Goal: Task Accomplishment & Management: Use online tool/utility

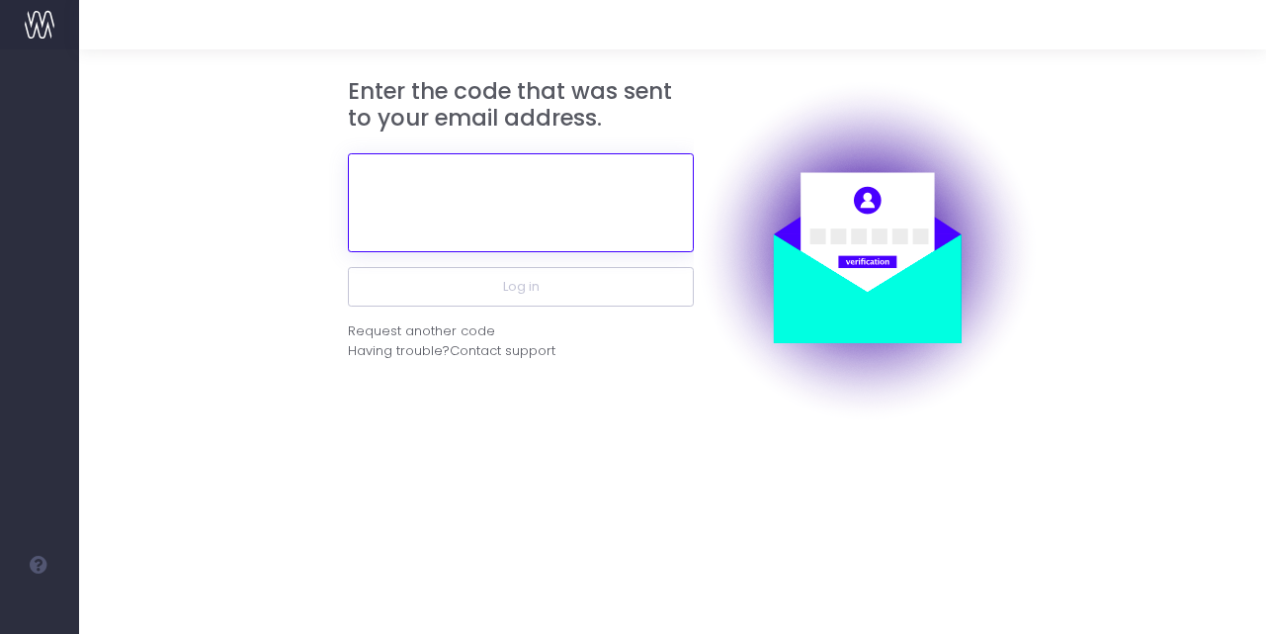
paste input "434297"
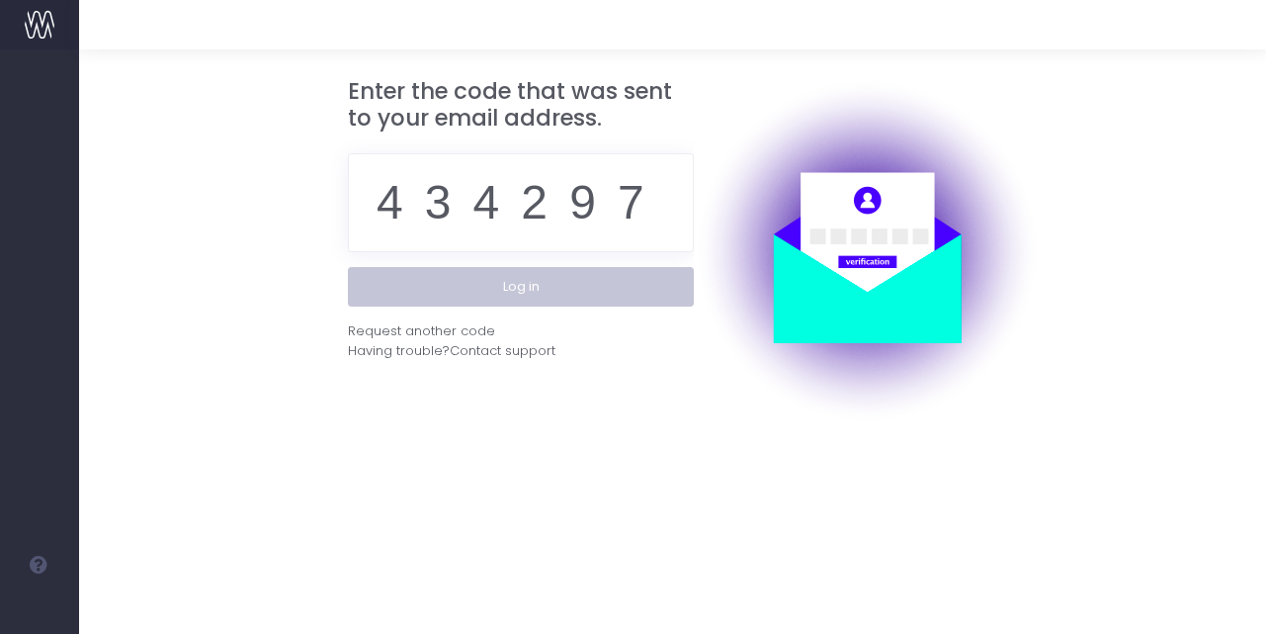
click at [593, 290] on button "Log in" at bounding box center [521, 287] width 346 height 40
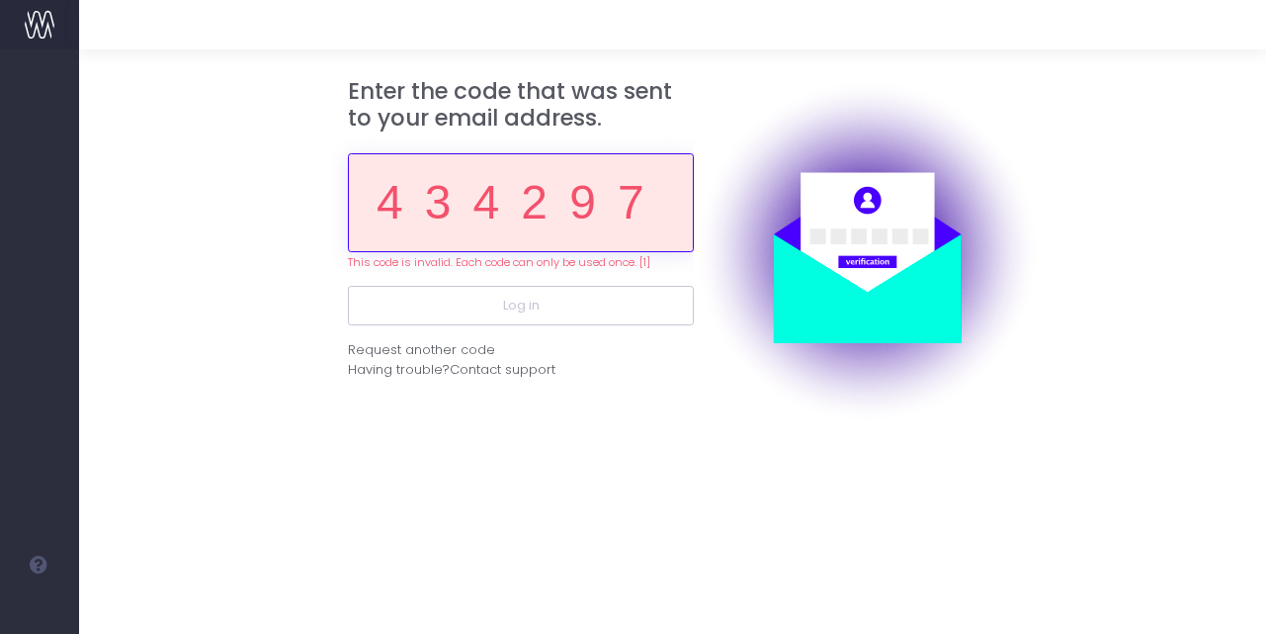
drag, startPoint x: 662, startPoint y: 191, endPoint x: 118, endPoint y: 258, distance: 548.8
click at [132, 251] on form "Enter the code that was sent to your email address. 434297 This code is invalid…" at bounding box center [673, 251] width 1131 height 346
paste input "141627"
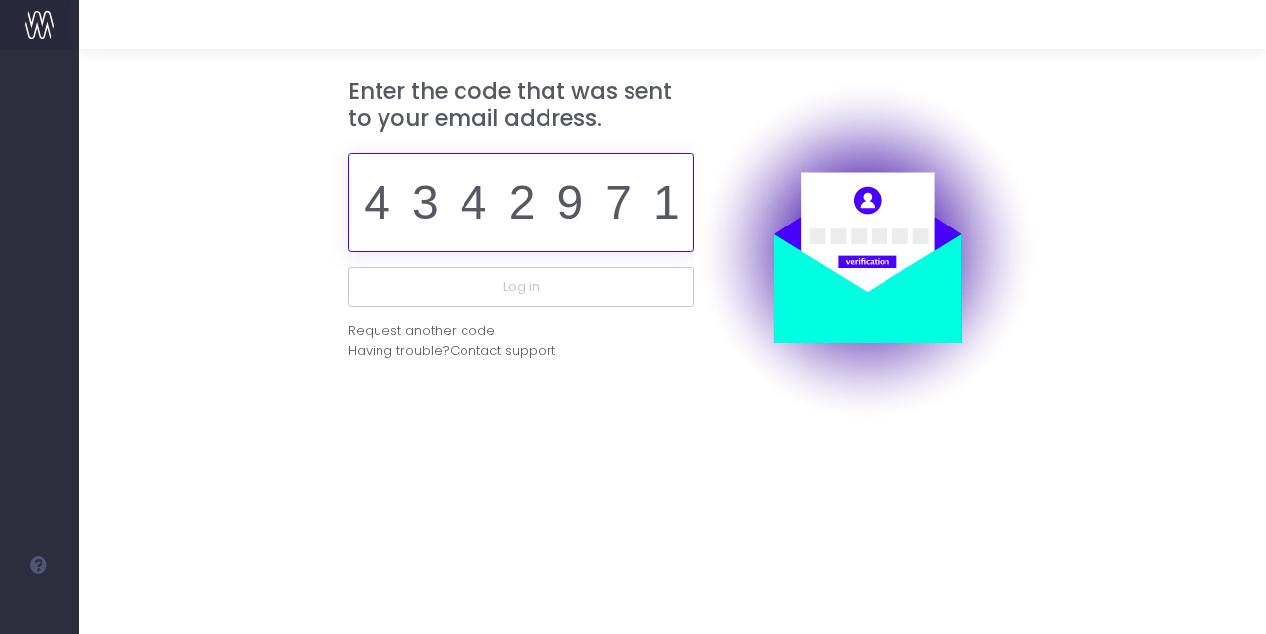
click at [521, 286] on button "Log in" at bounding box center [521, 287] width 346 height 40
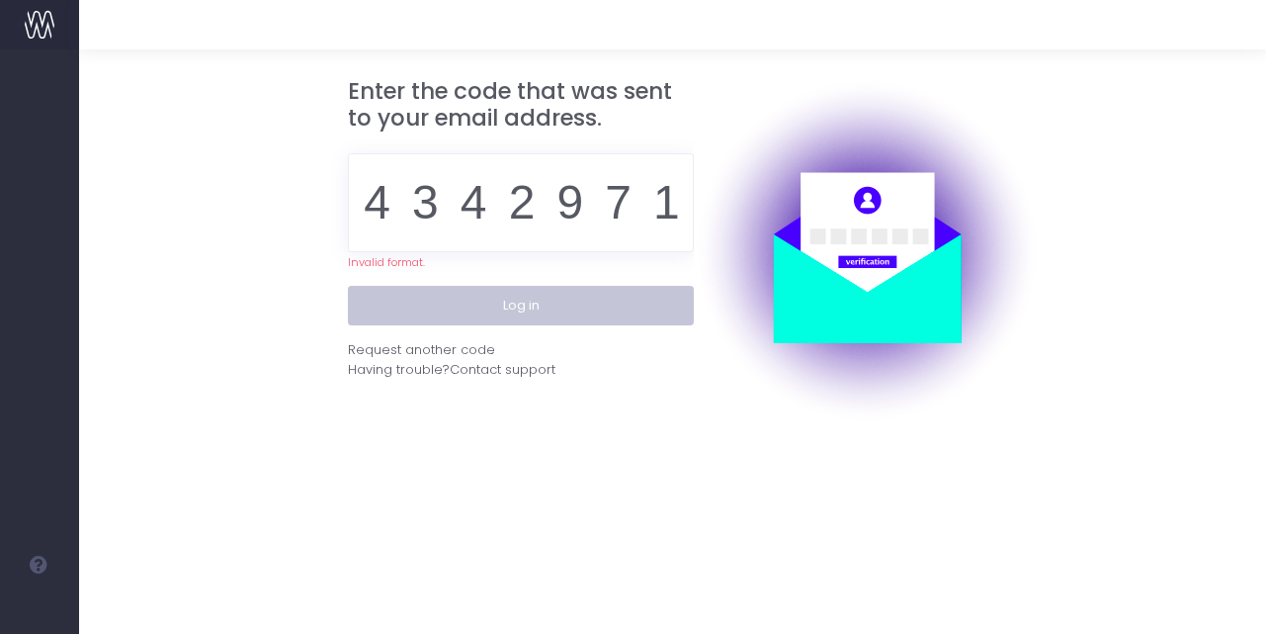
click at [547, 292] on button "Log in" at bounding box center [521, 306] width 346 height 40
click at [541, 292] on button "Log in" at bounding box center [521, 306] width 346 height 40
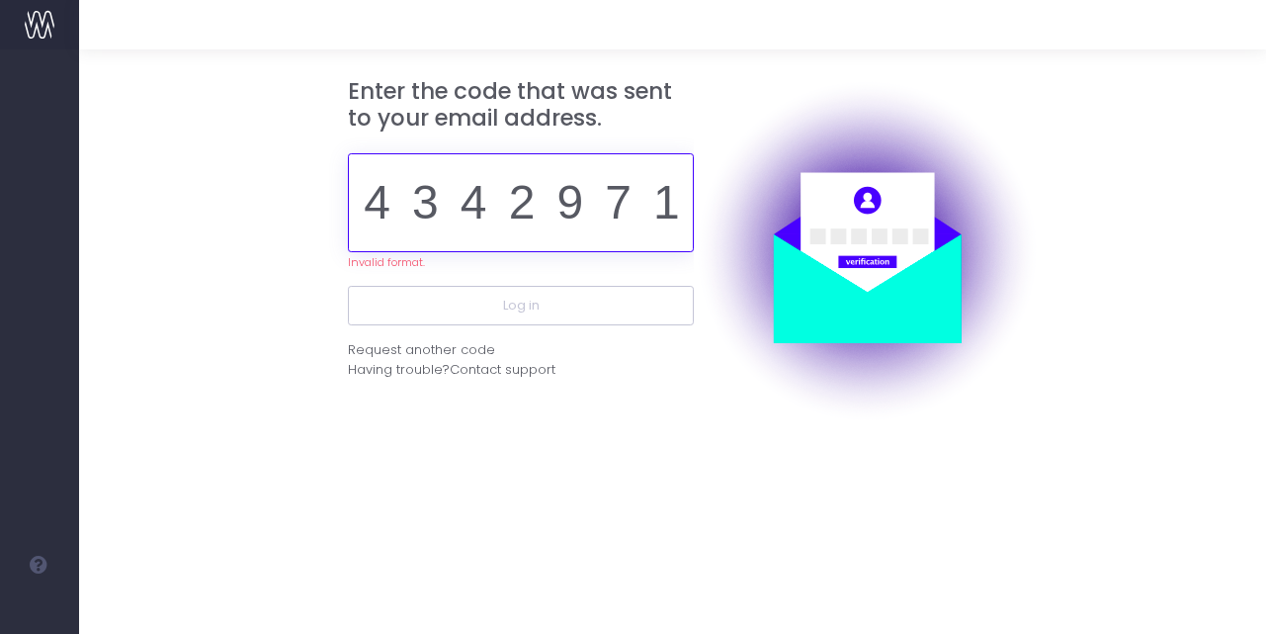
drag, startPoint x: 686, startPoint y: 210, endPoint x: 90, endPoint y: 189, distance: 596.5
click at [96, 188] on div "Enter the code that was sent to your email address. 434297141627 Invalid format…" at bounding box center [672, 250] width 1187 height 402
drag, startPoint x: 615, startPoint y: 226, endPoint x: -27, endPoint y: 152, distance: 645.9
click at [0, 152] on html "Oh my... this is bad. [PERSON_NAME] wasn't able to load this page. Please conta…" at bounding box center [633, 317] width 1266 height 634
type input "7"
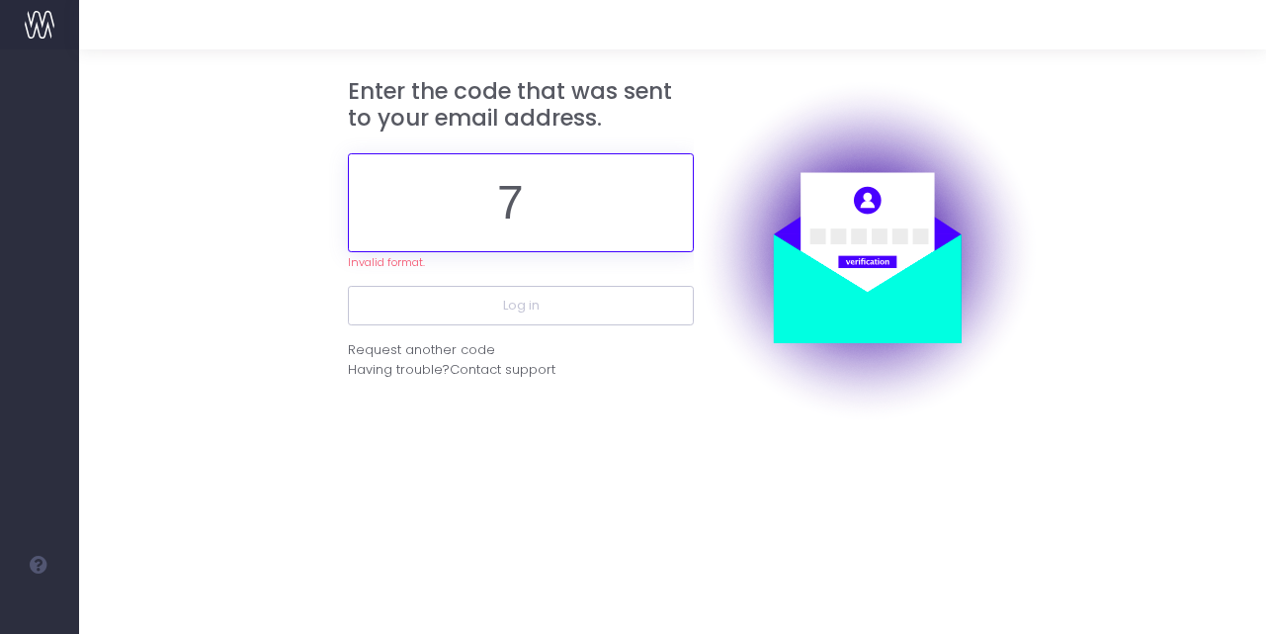
drag, startPoint x: 622, startPoint y: 218, endPoint x: 465, endPoint y: 184, distance: 160.9
click at [466, 184] on input "7" at bounding box center [521, 202] width 346 height 99
paste input "141627"
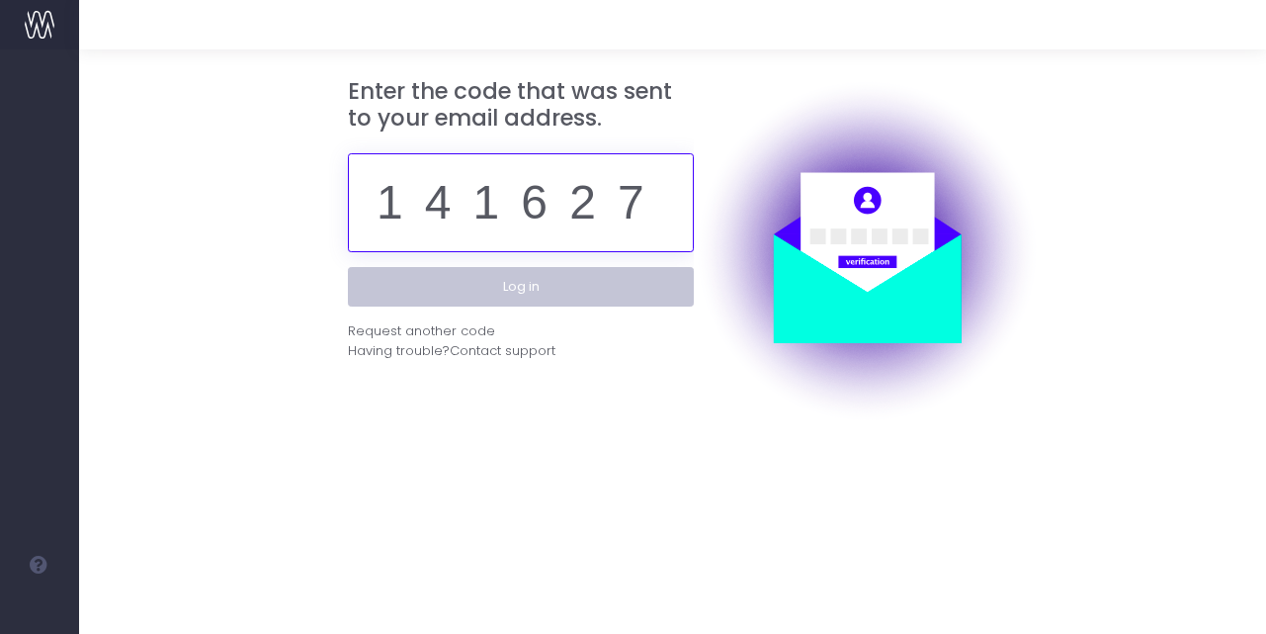
type input "141627"
click at [543, 292] on button "Log in" at bounding box center [521, 287] width 346 height 40
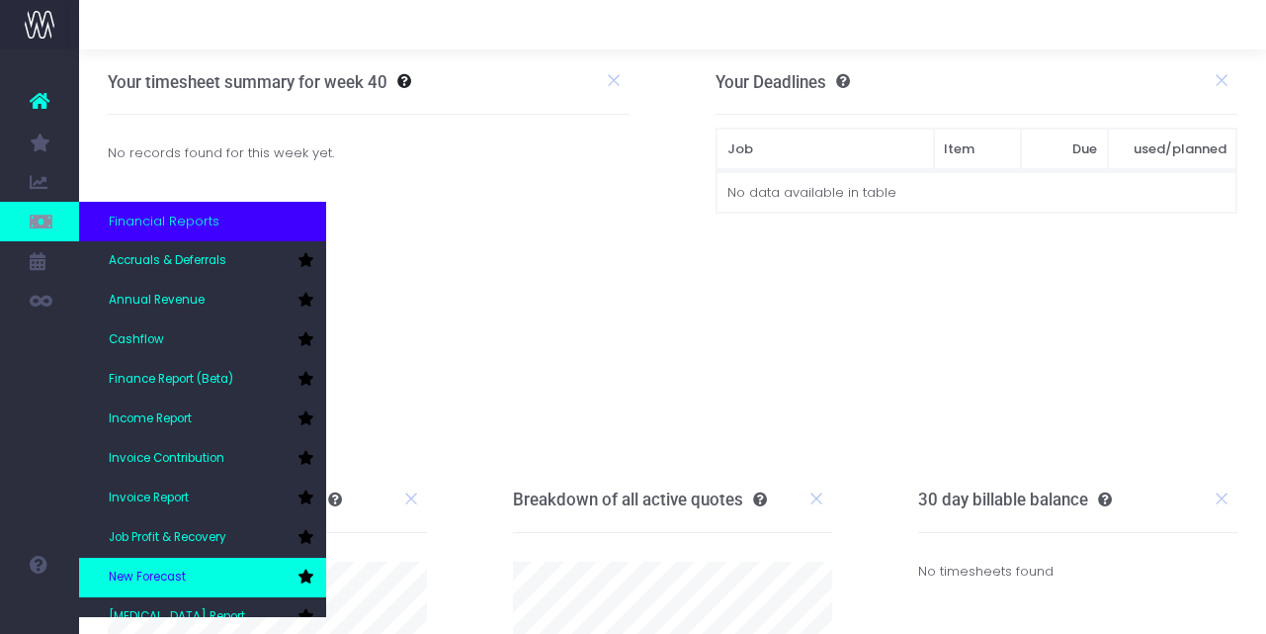
click at [244, 570] on link "New Forecast" at bounding box center [202, 578] width 247 height 40
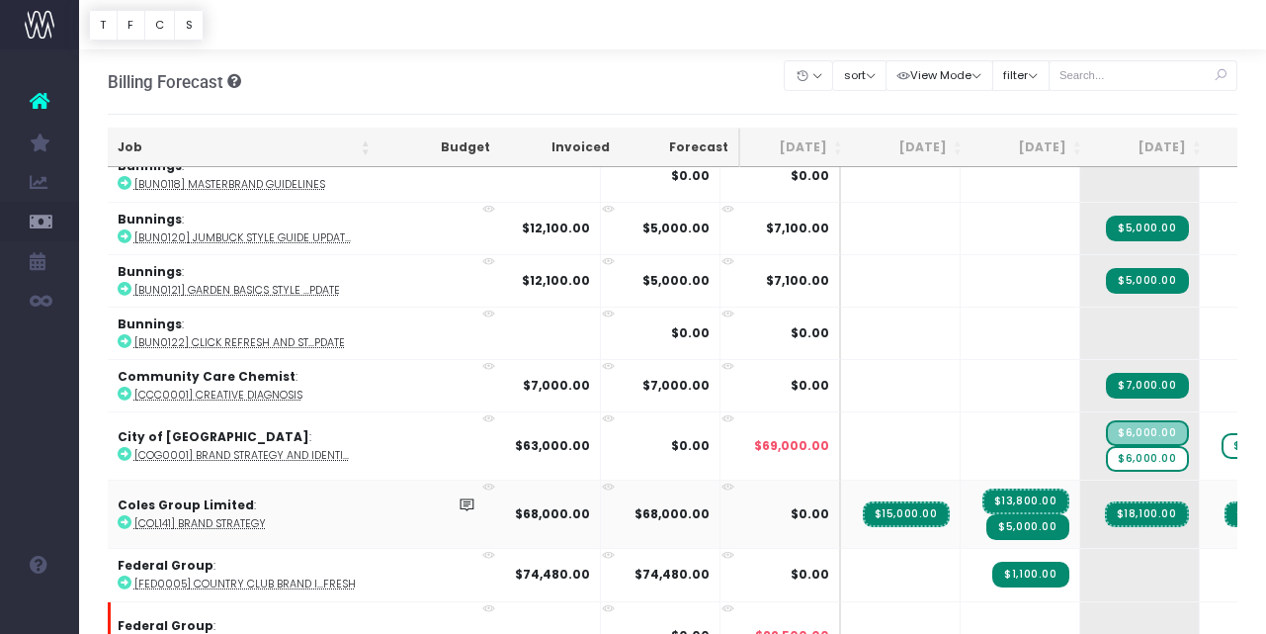
scroll to position [1565, 8]
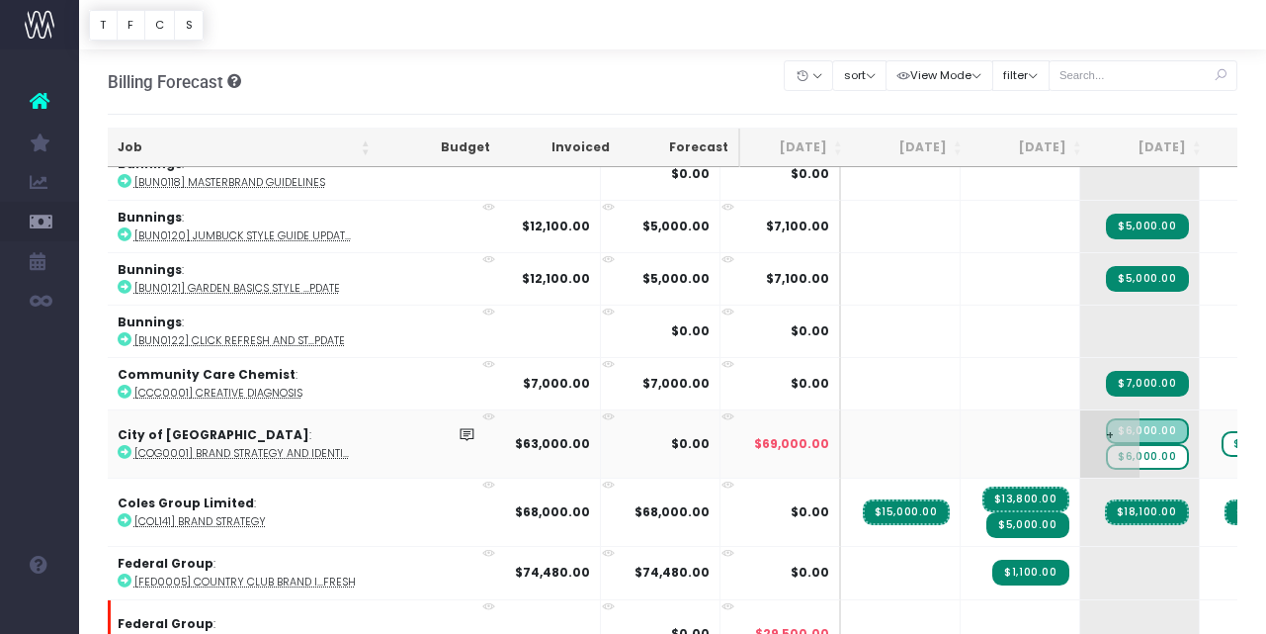
click at [1106, 451] on span "$6,000.00" at bounding box center [1147, 457] width 82 height 26
click at [1140, 112] on body "Oh my... this is bad. wayahead wasn't able to load this page. Please contact su…" at bounding box center [633, 317] width 1266 height 634
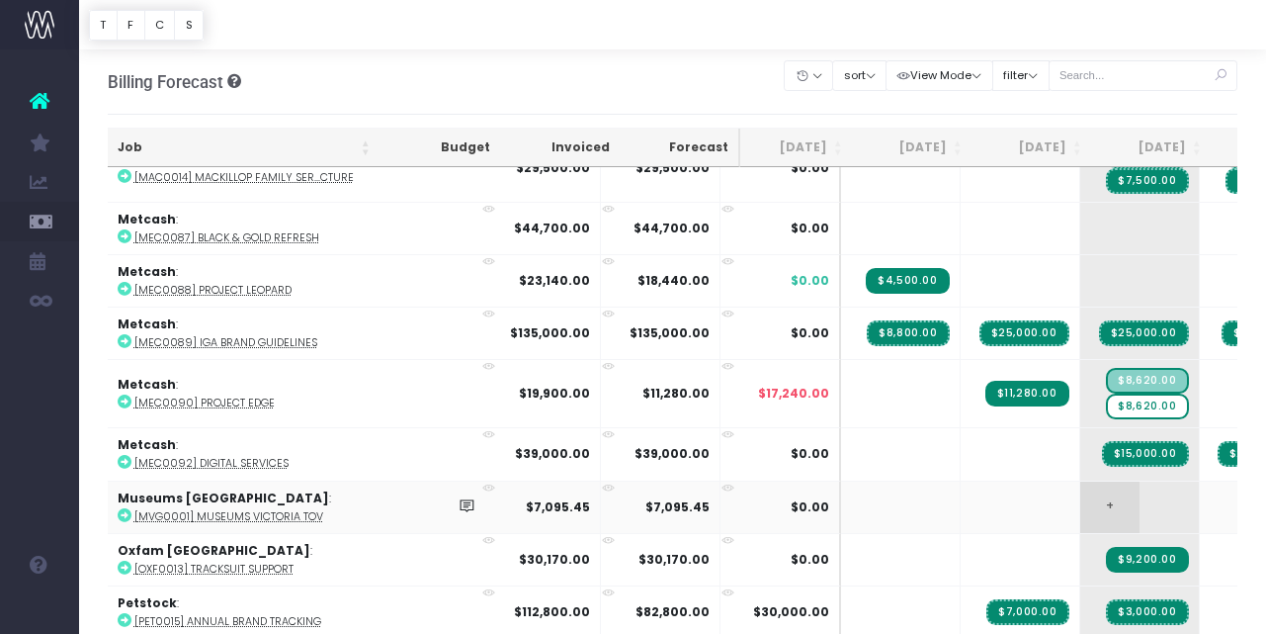
scroll to position [3002, 8]
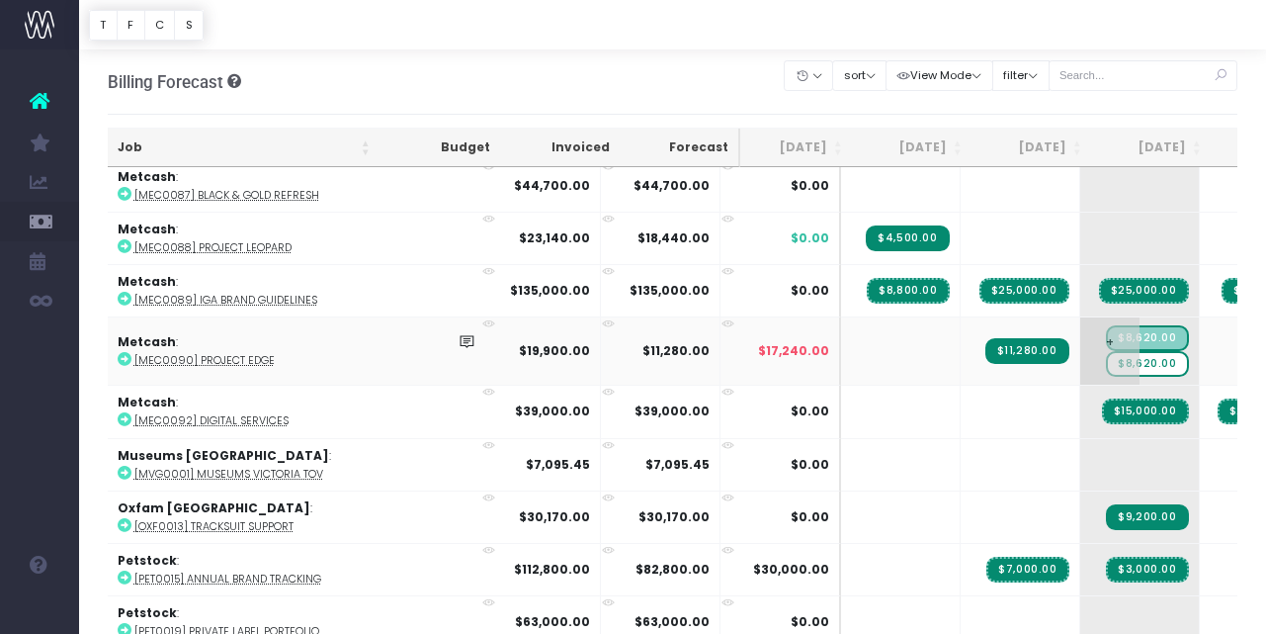
click at [1106, 359] on span "$8,620.00" at bounding box center [1147, 364] width 82 height 26
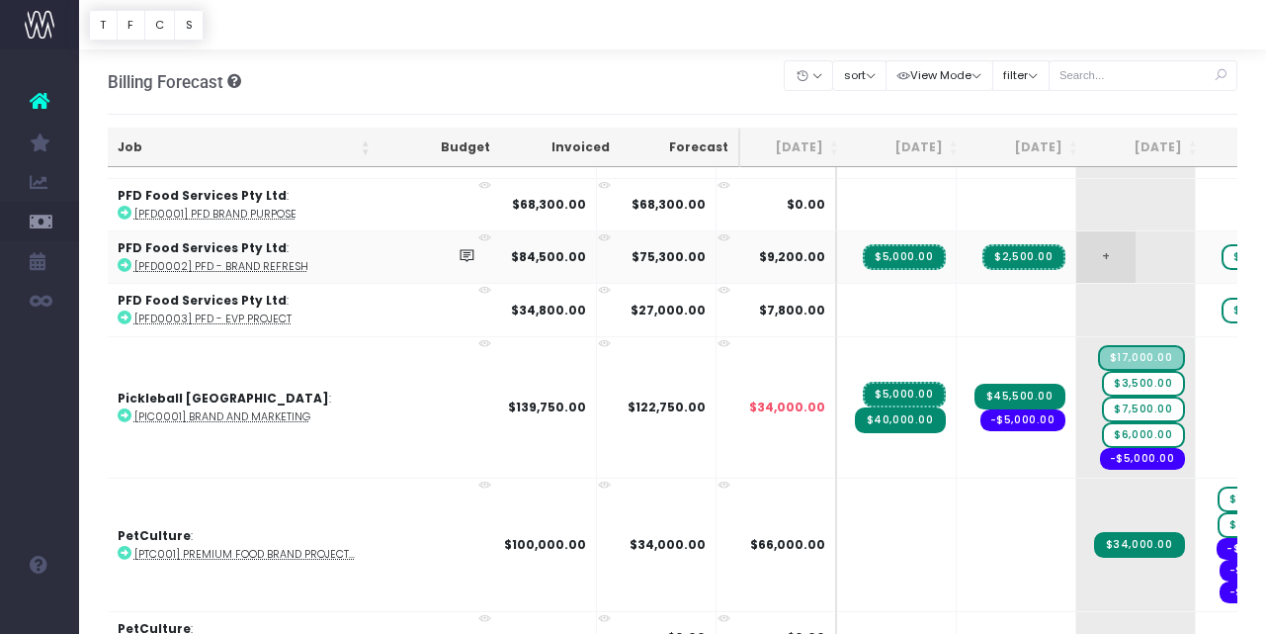
scroll to position [3634, 12]
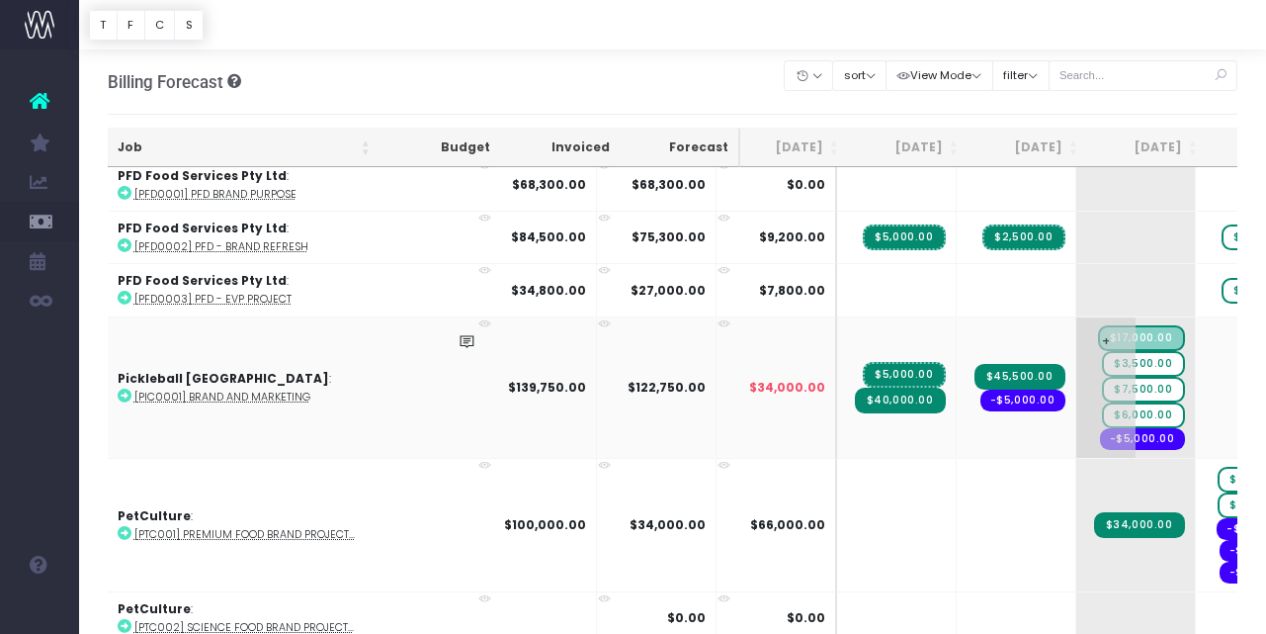
click at [1102, 402] on span "$6,000.00" at bounding box center [1143, 415] width 82 height 26
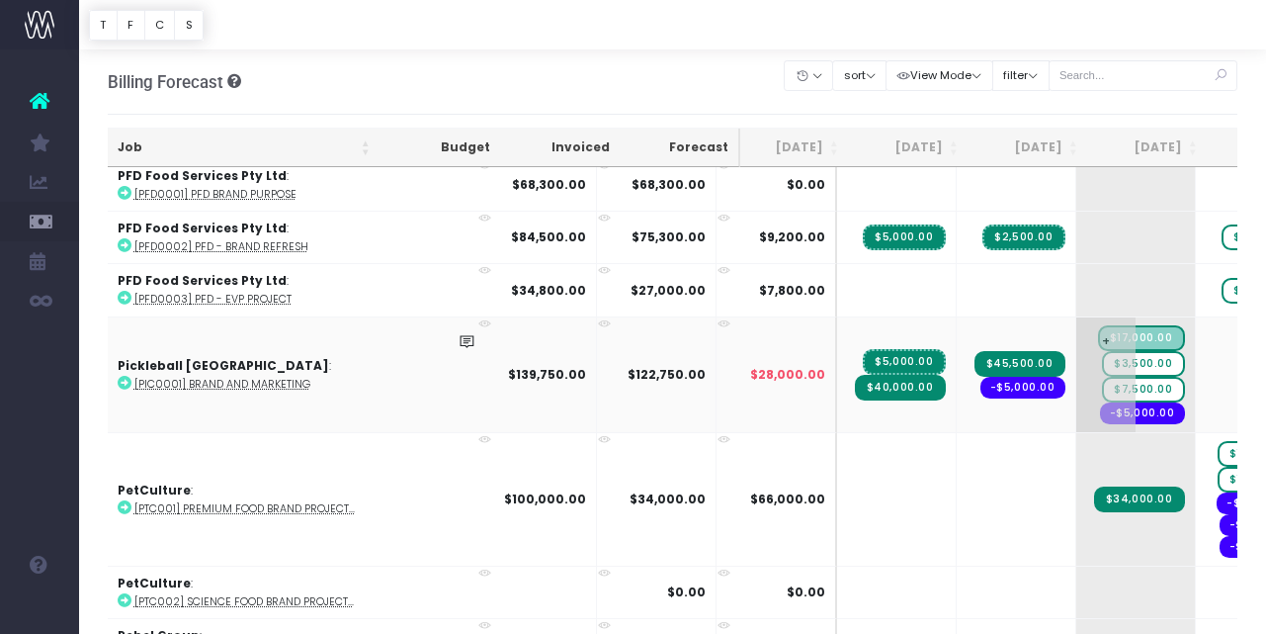
click at [1102, 380] on span "$7,500.00" at bounding box center [1143, 390] width 82 height 26
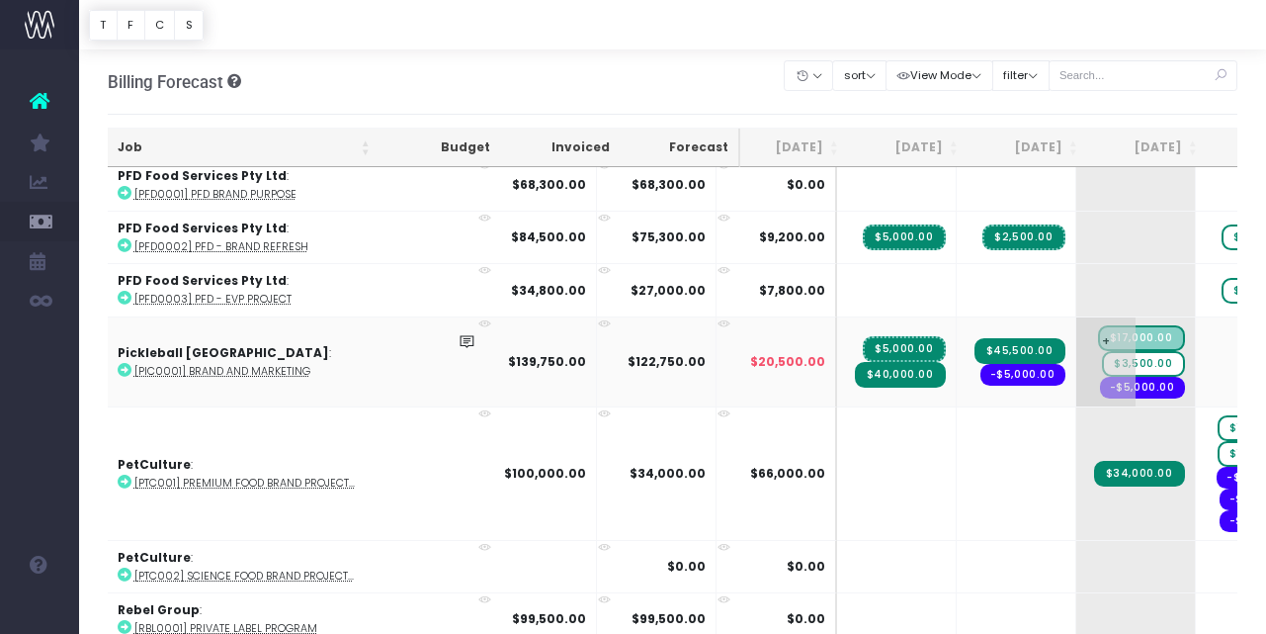
click at [1077, 361] on span "+" at bounding box center [1106, 361] width 59 height 89
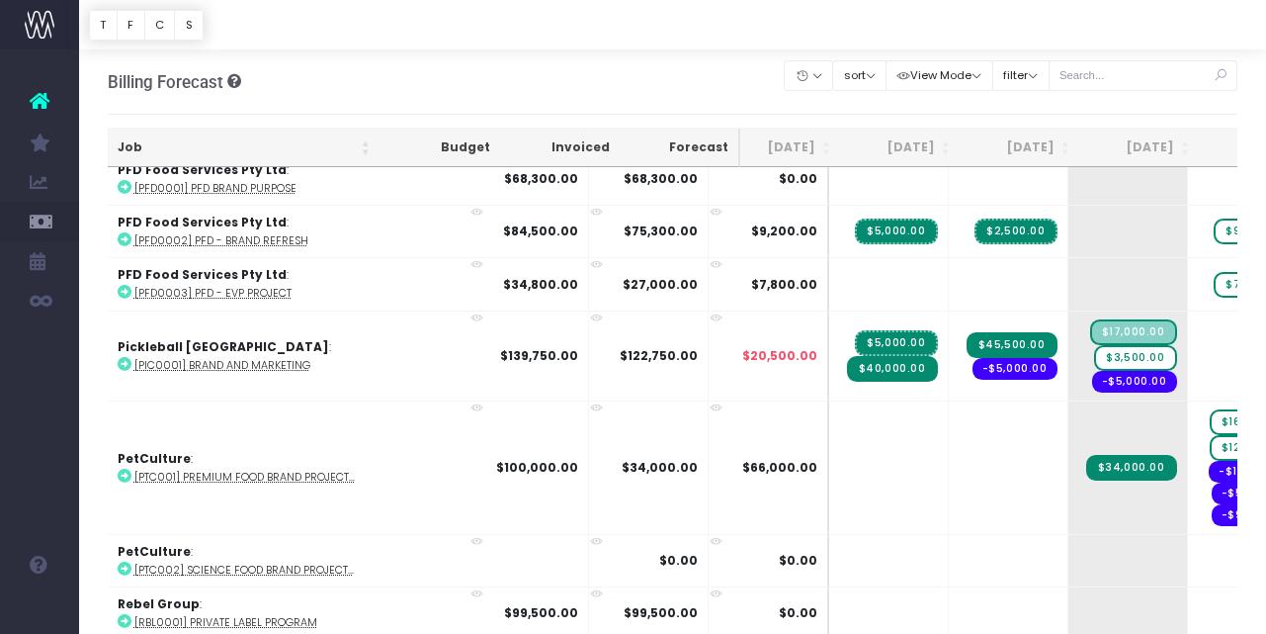
scroll to position [0, 0]
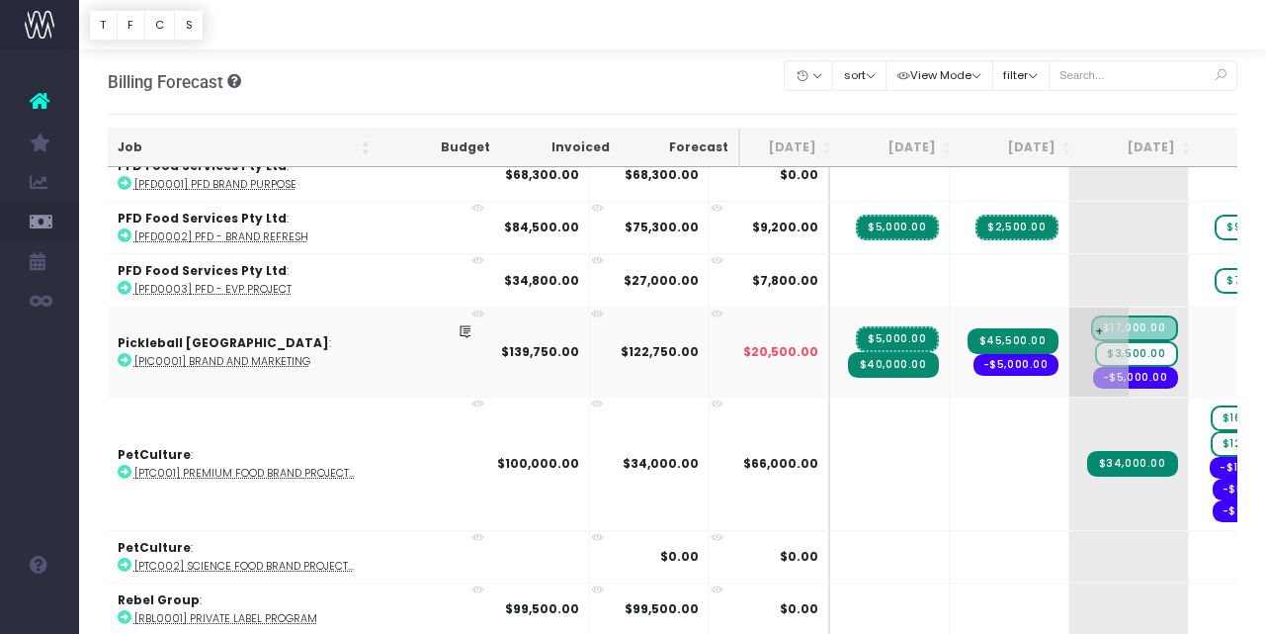
click at [1095, 342] on span "$3,500.00" at bounding box center [1136, 354] width 82 height 26
click at [1101, 126] on body "Oh my... this is bad. wayahead wasn't able to load this page. Please contact su…" at bounding box center [633, 317] width 1266 height 634
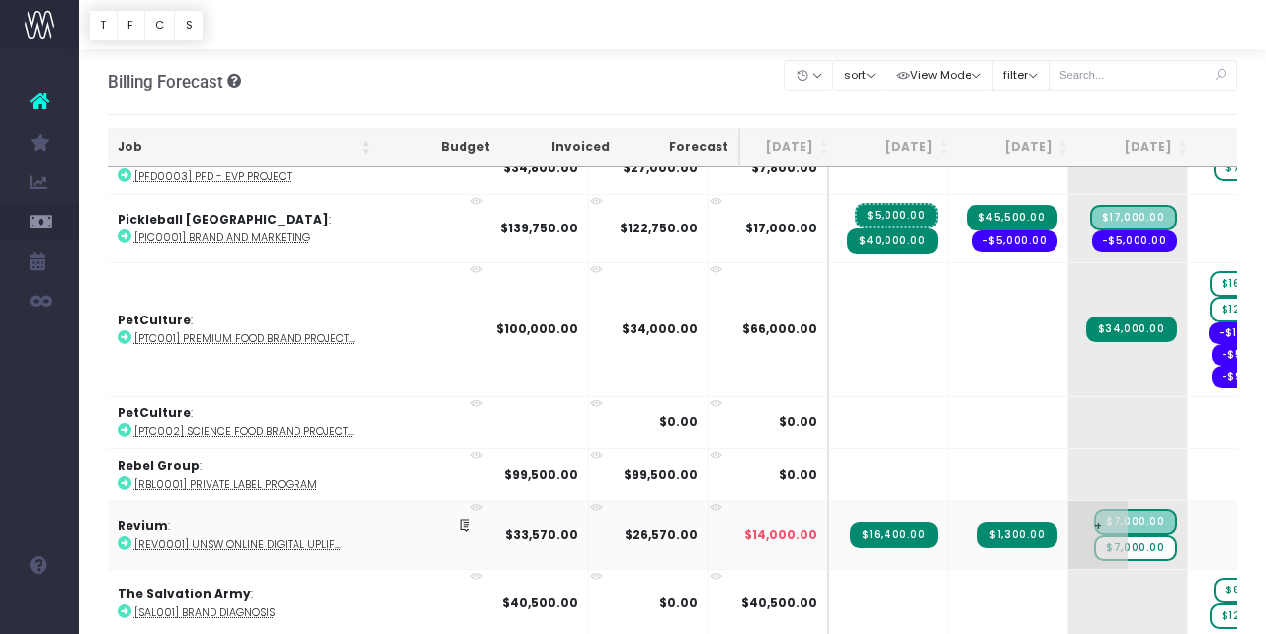
scroll to position [0, 20]
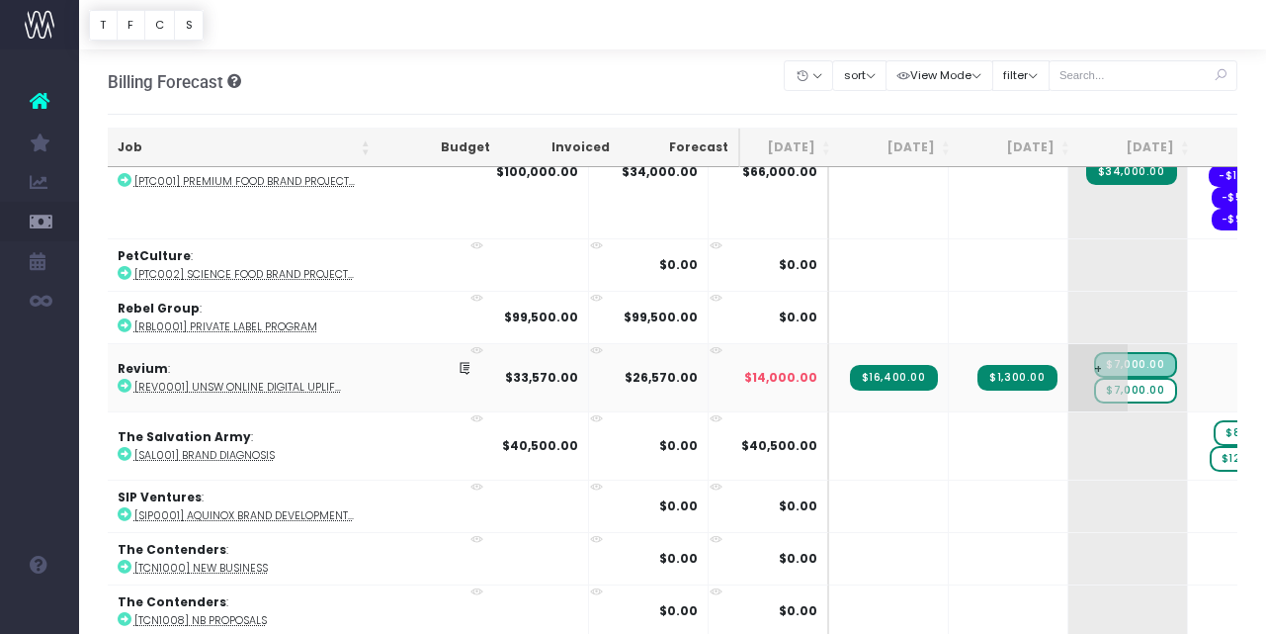
click at [1094, 378] on span "$7,000.00" at bounding box center [1135, 391] width 82 height 26
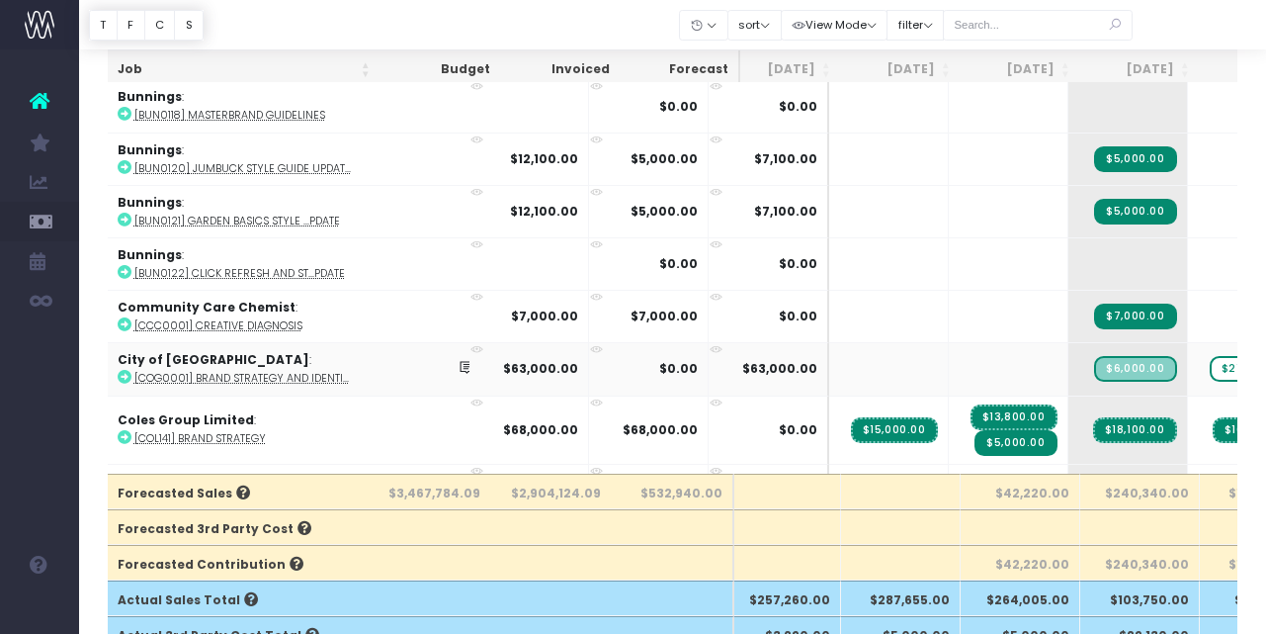
click at [315, 371] on abbr "[COG0001] Brand Strategy and Identi..." at bounding box center [241, 378] width 215 height 15
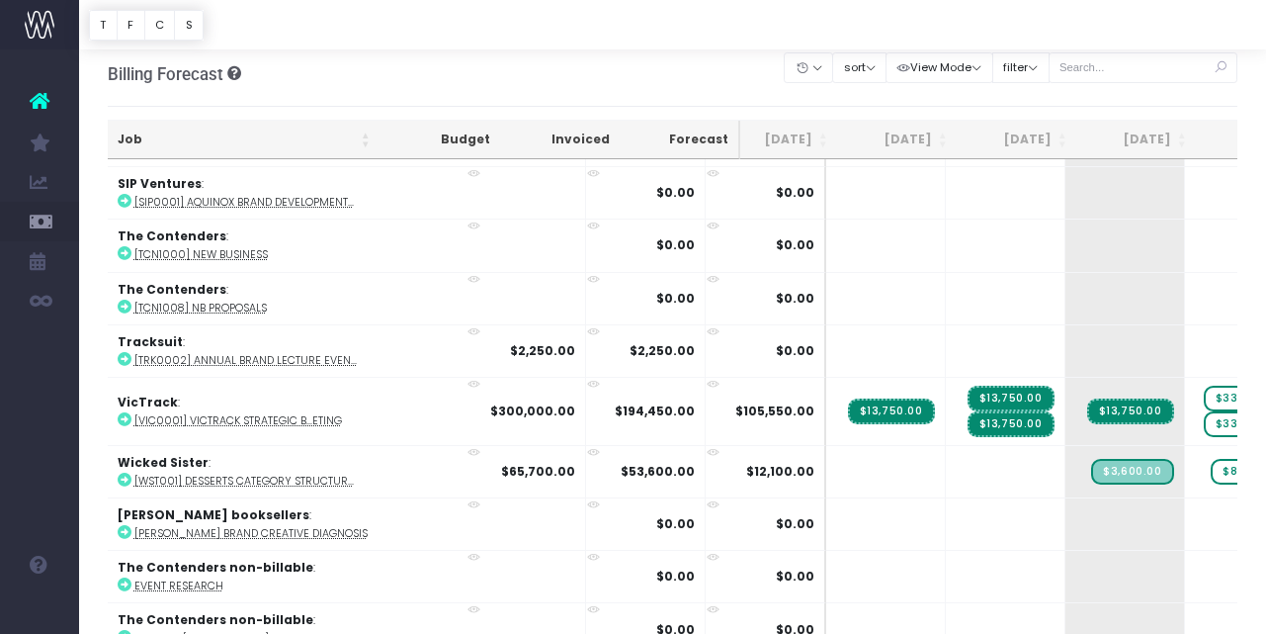
scroll to position [8, 0]
